Goal: Navigation & Orientation: Find specific page/section

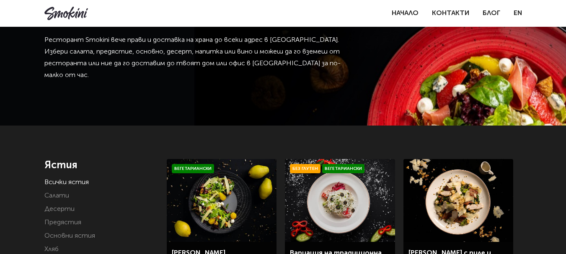
scroll to position [84, 0]
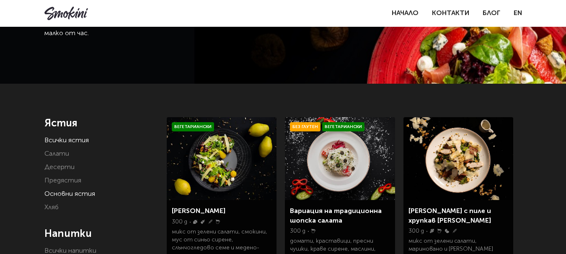
click at [78, 192] on link "Основни ястия" at bounding box center [69, 194] width 51 height 7
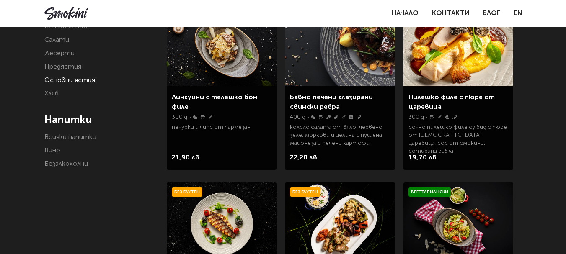
scroll to position [84, 0]
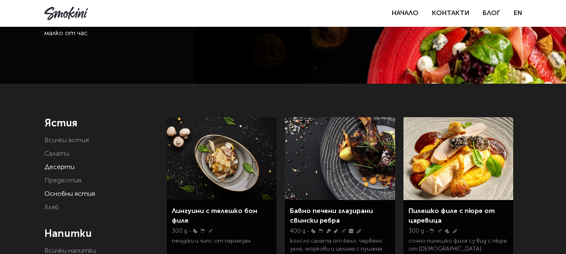
click at [54, 164] on link "Десерти" at bounding box center [59, 167] width 30 height 7
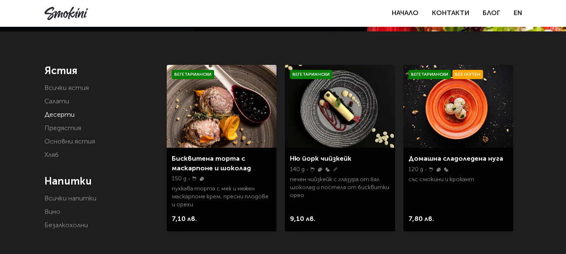
scroll to position [126, 0]
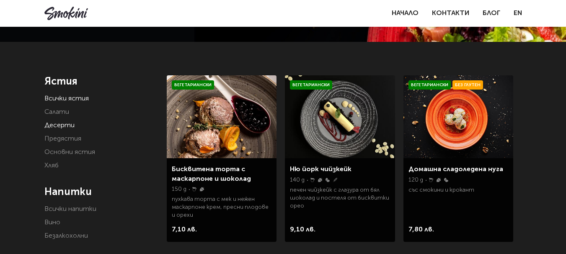
click at [85, 96] on link "Всички ястия" at bounding box center [66, 99] width 44 height 7
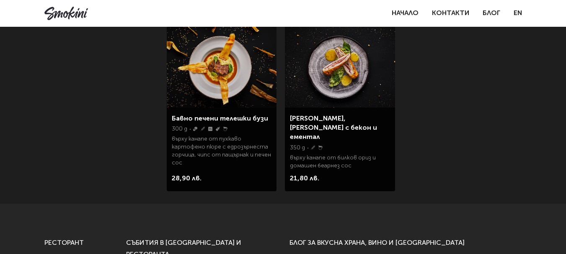
scroll to position [1467, 0]
